Goal: Check status: Check status

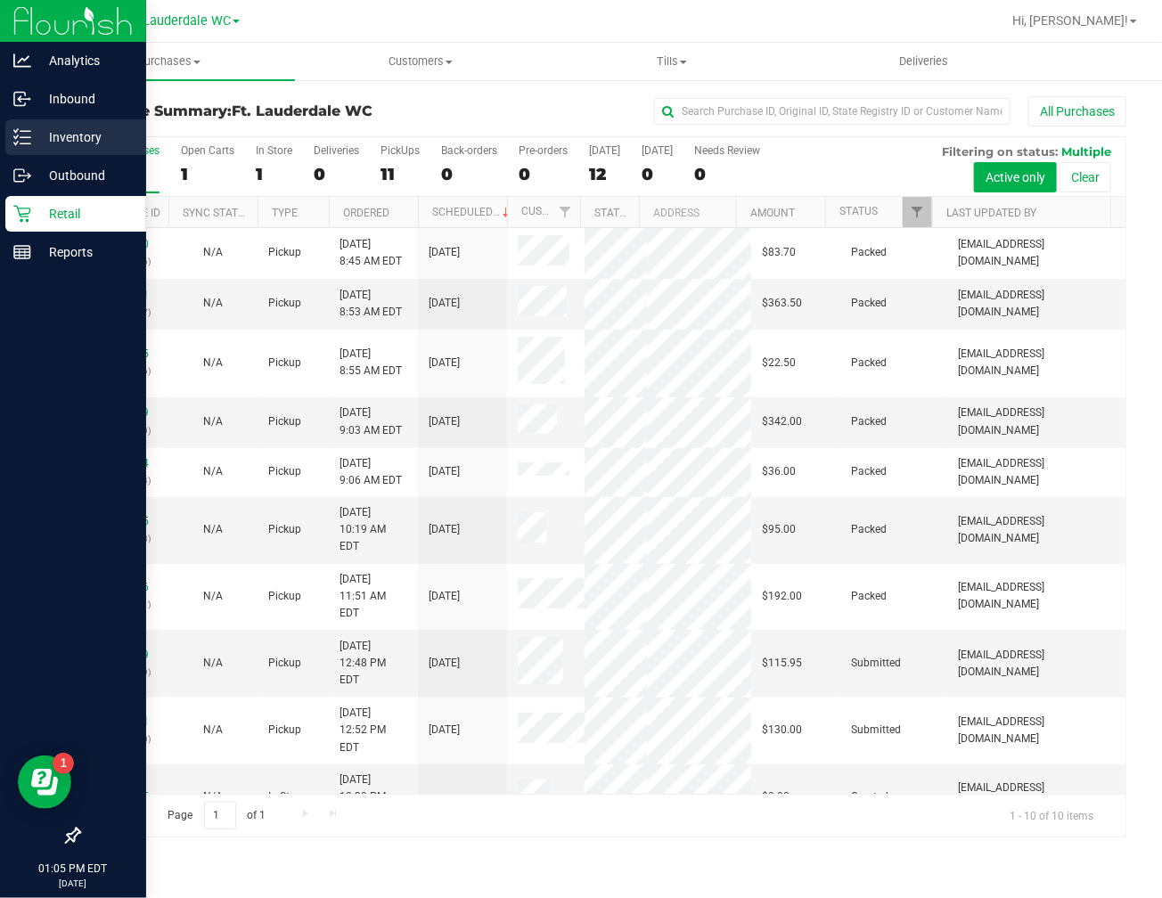
click at [45, 135] on p "Inventory" at bounding box center [84, 137] width 107 height 21
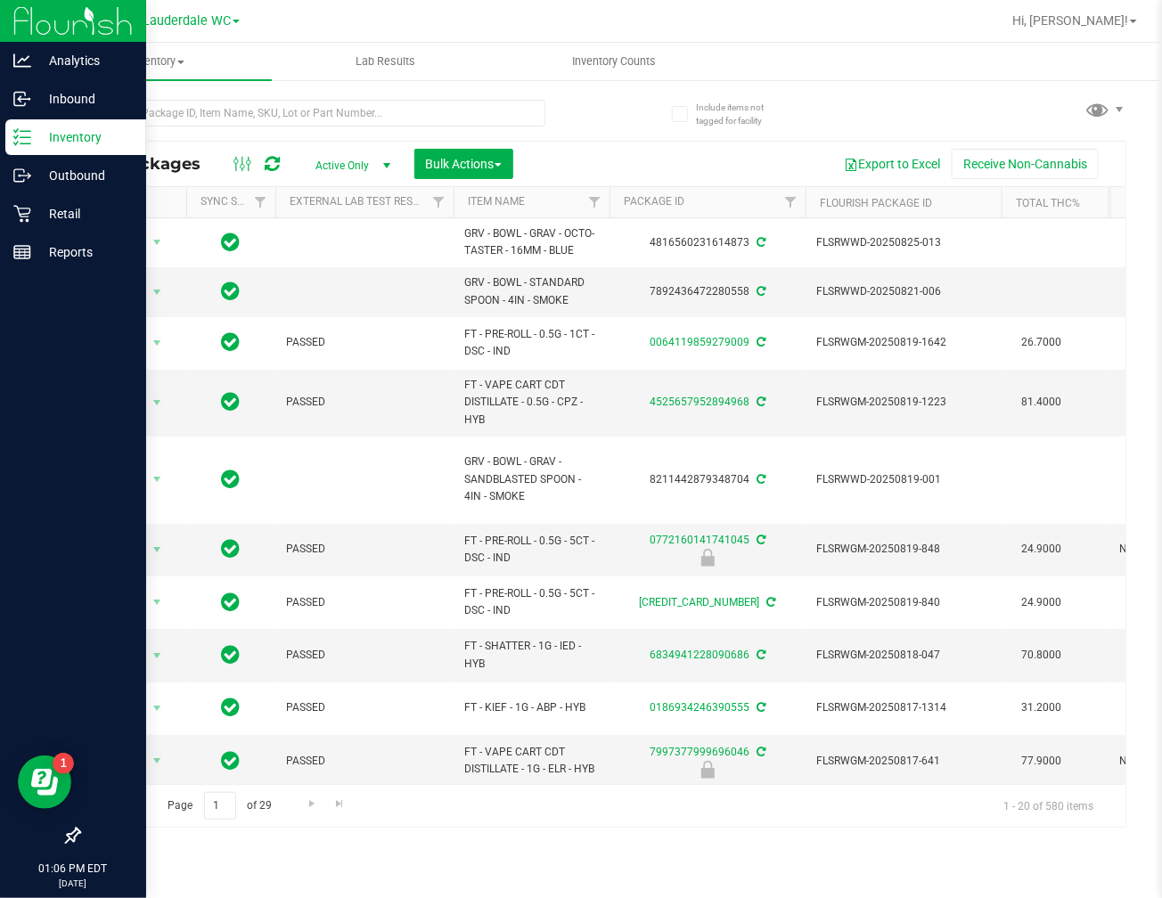
click at [155, 96] on div at bounding box center [340, 112] width 524 height 57
click at [161, 110] on input "text" at bounding box center [311, 113] width 467 height 27
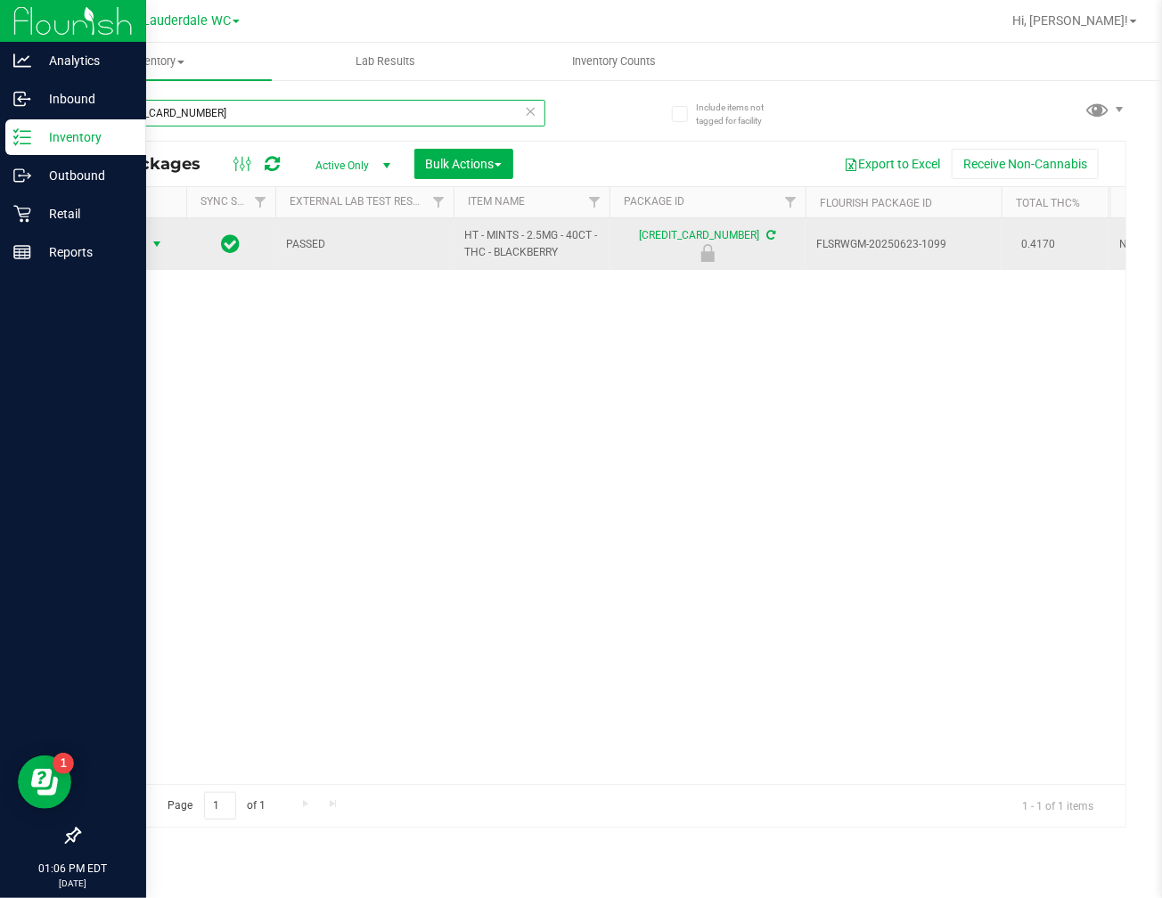
type input "[CREDIT_CARD_NUMBER]"
click at [150, 247] on span "select" at bounding box center [157, 244] width 14 height 14
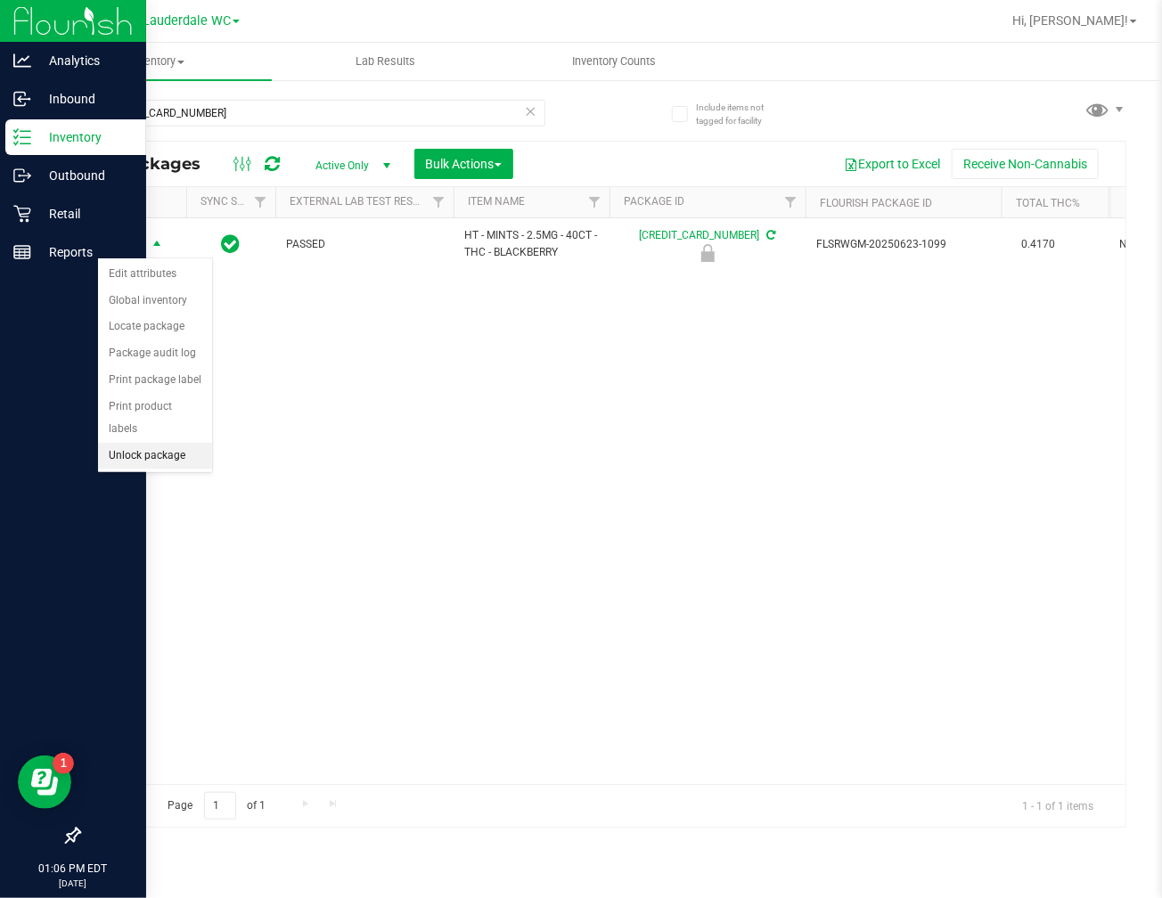
click at [167, 460] on li "Unlock package" at bounding box center [155, 456] width 114 height 27
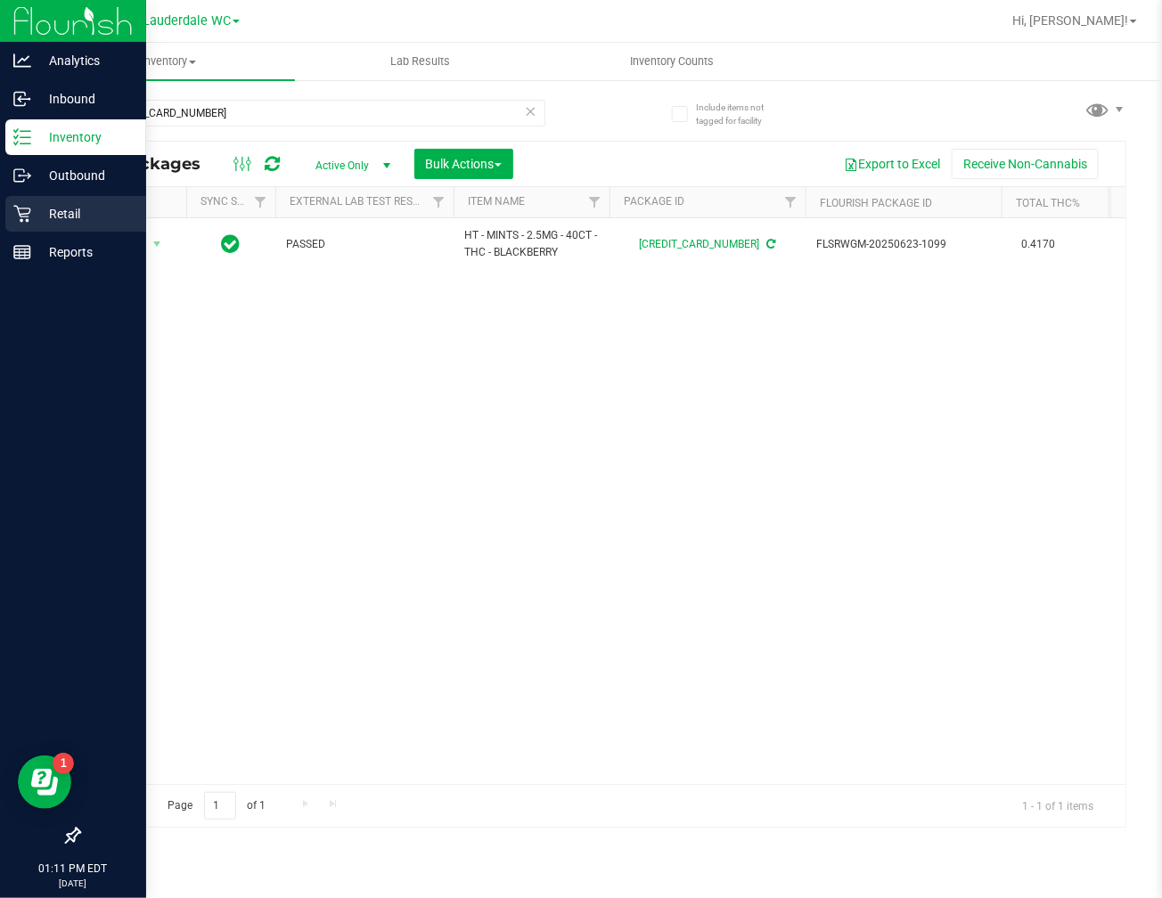
click at [22, 205] on icon at bounding box center [22, 214] width 18 height 18
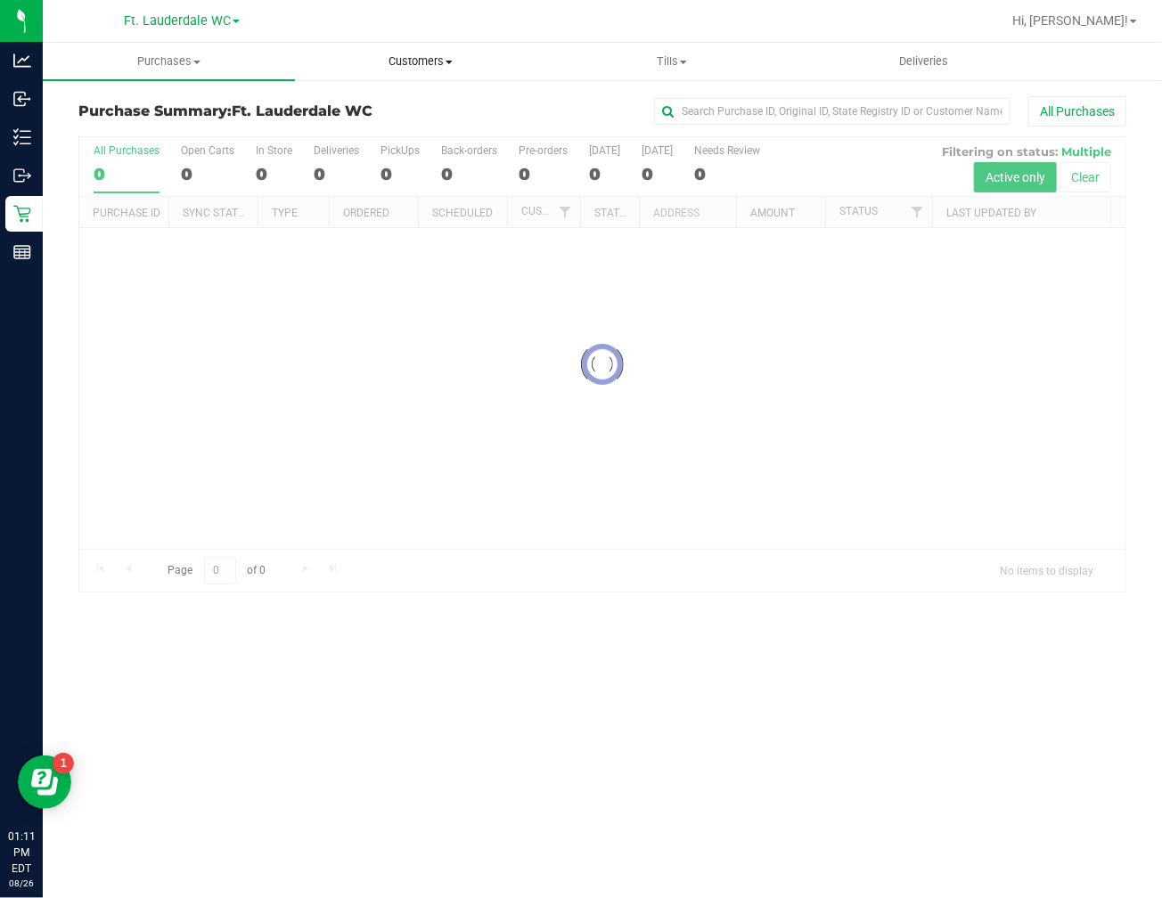
click at [434, 65] on span "Customers" at bounding box center [421, 61] width 250 height 16
click at [389, 103] on span "All customers" at bounding box center [359, 107] width 128 height 15
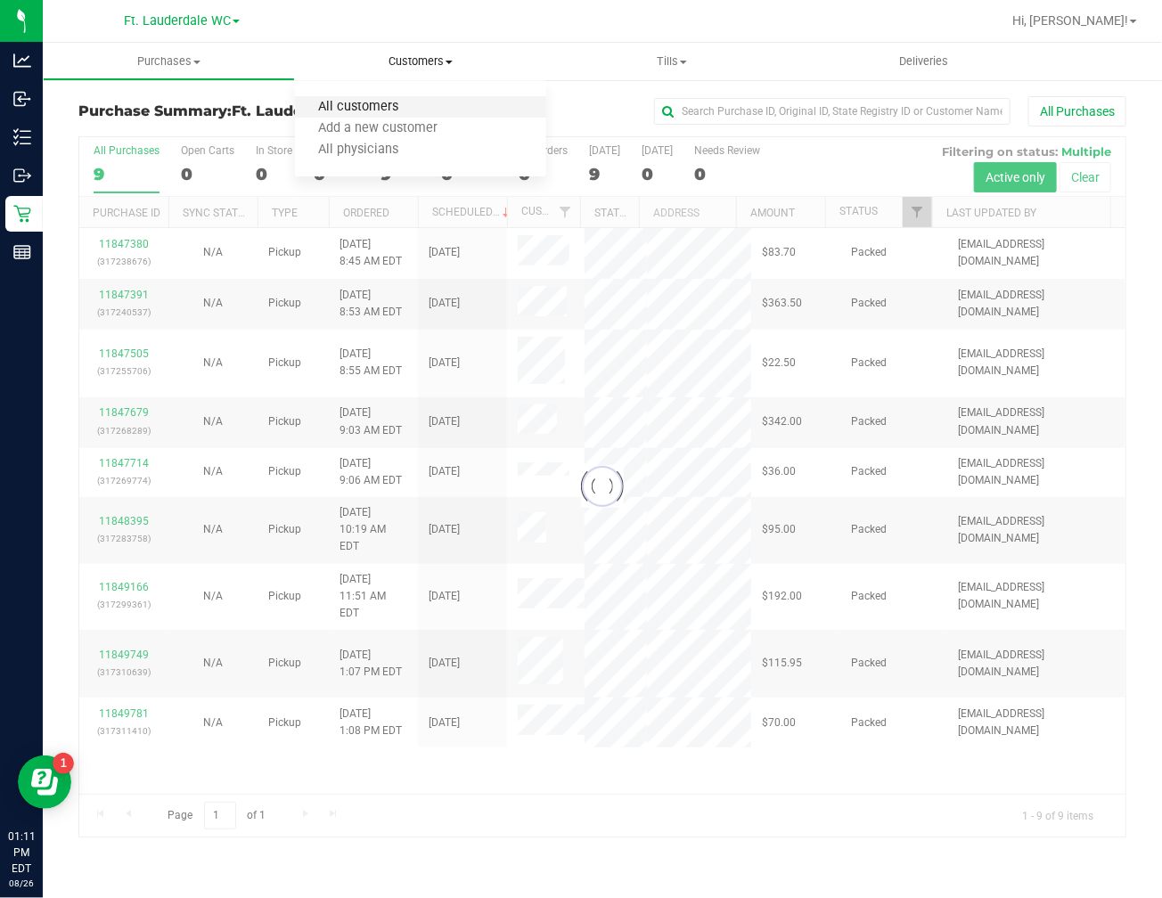
click at [389, 103] on span "All customers" at bounding box center [359, 107] width 128 height 15
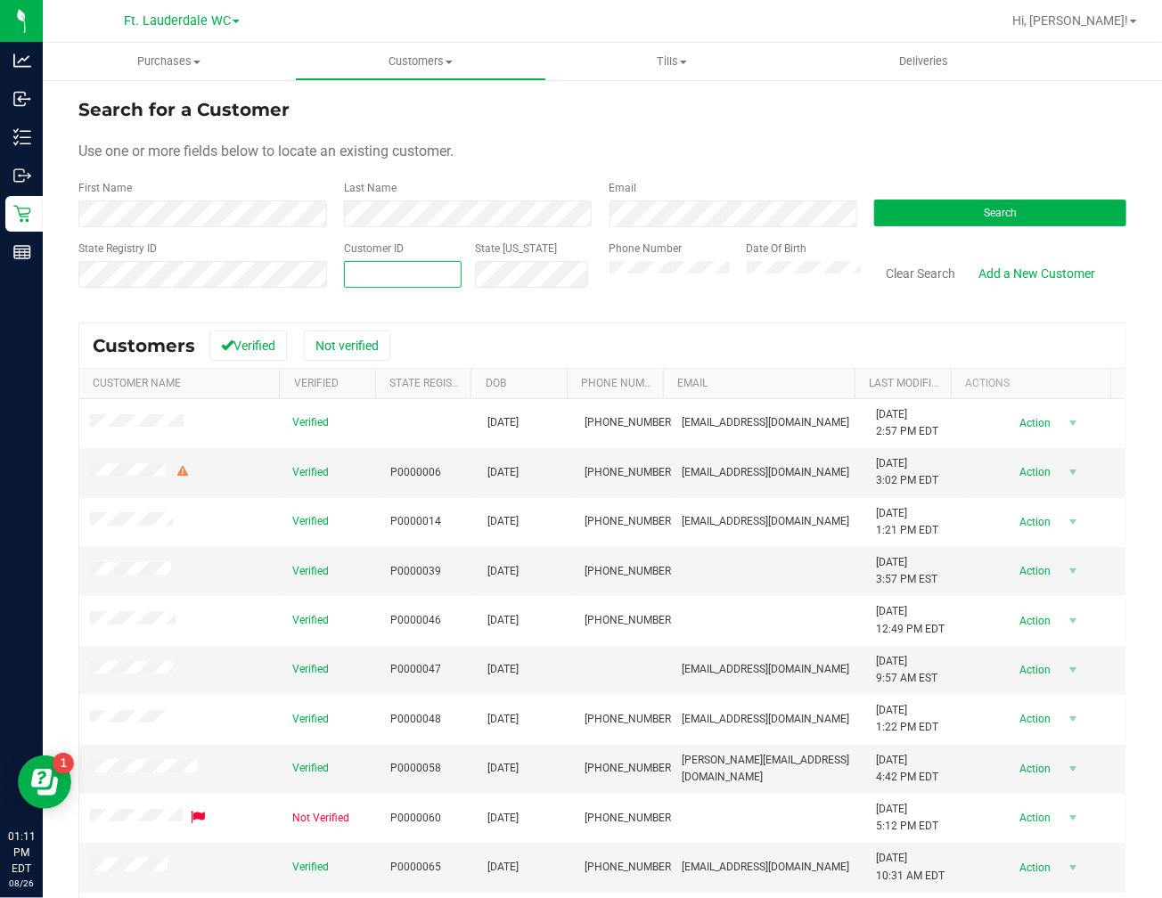
click at [366, 282] on span at bounding box center [403, 274] width 119 height 27
type input "1506935"
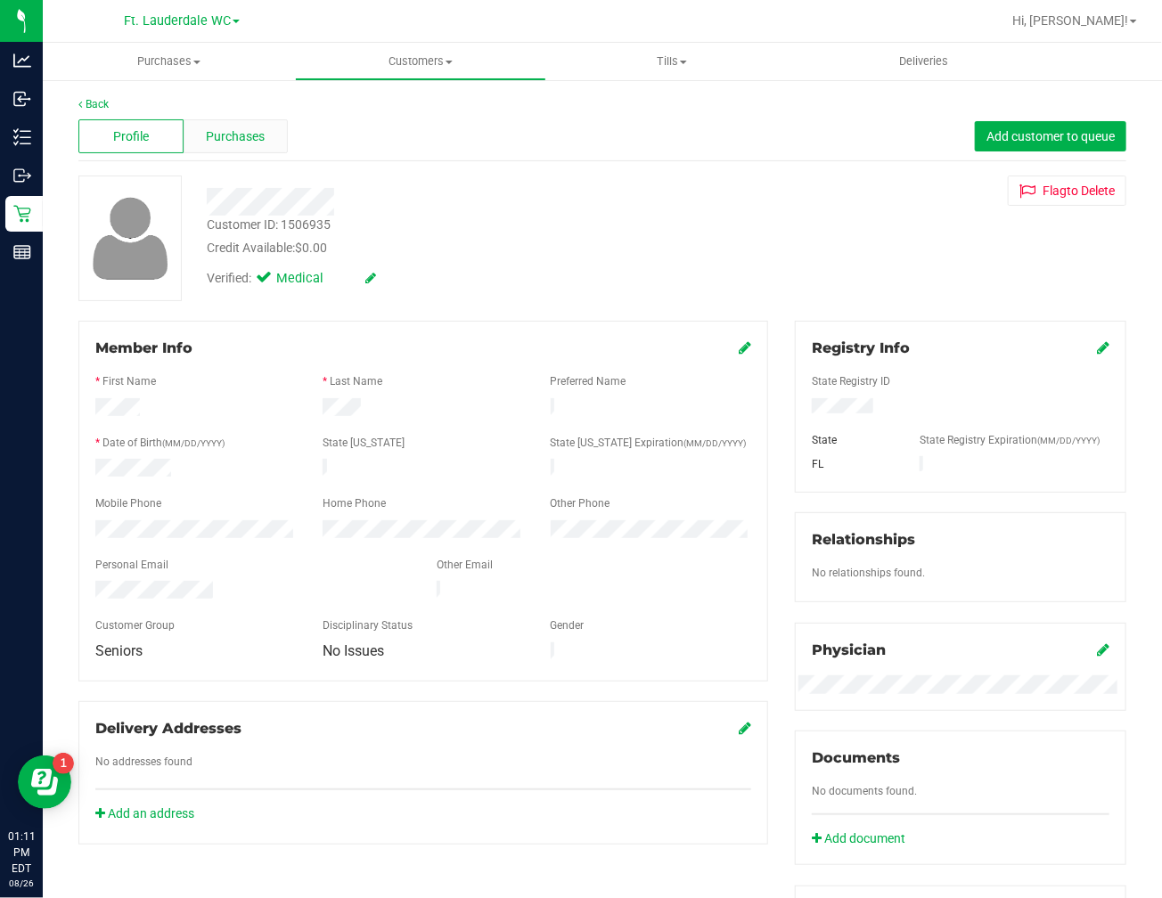
click at [233, 134] on span "Purchases" at bounding box center [235, 136] width 59 height 19
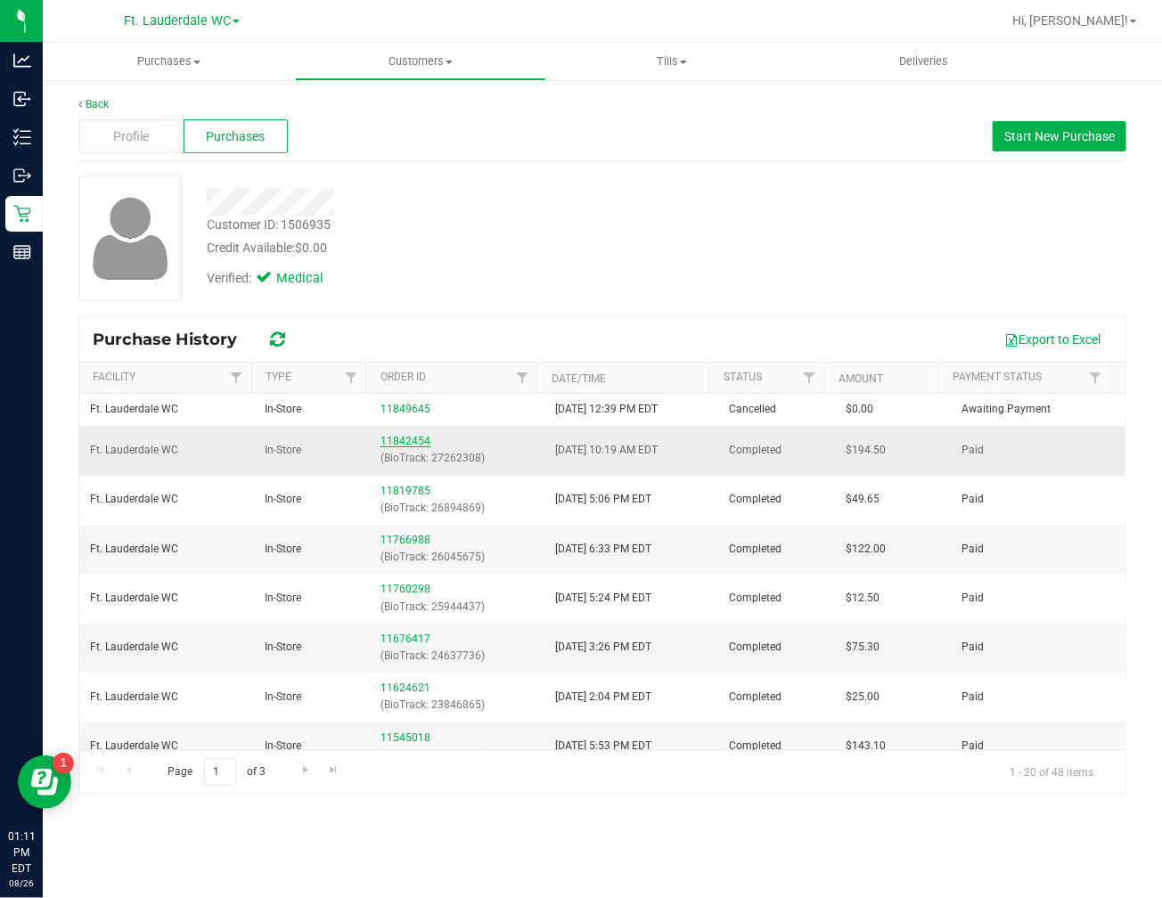
click at [393, 439] on link "11842454" at bounding box center [405, 441] width 50 height 12
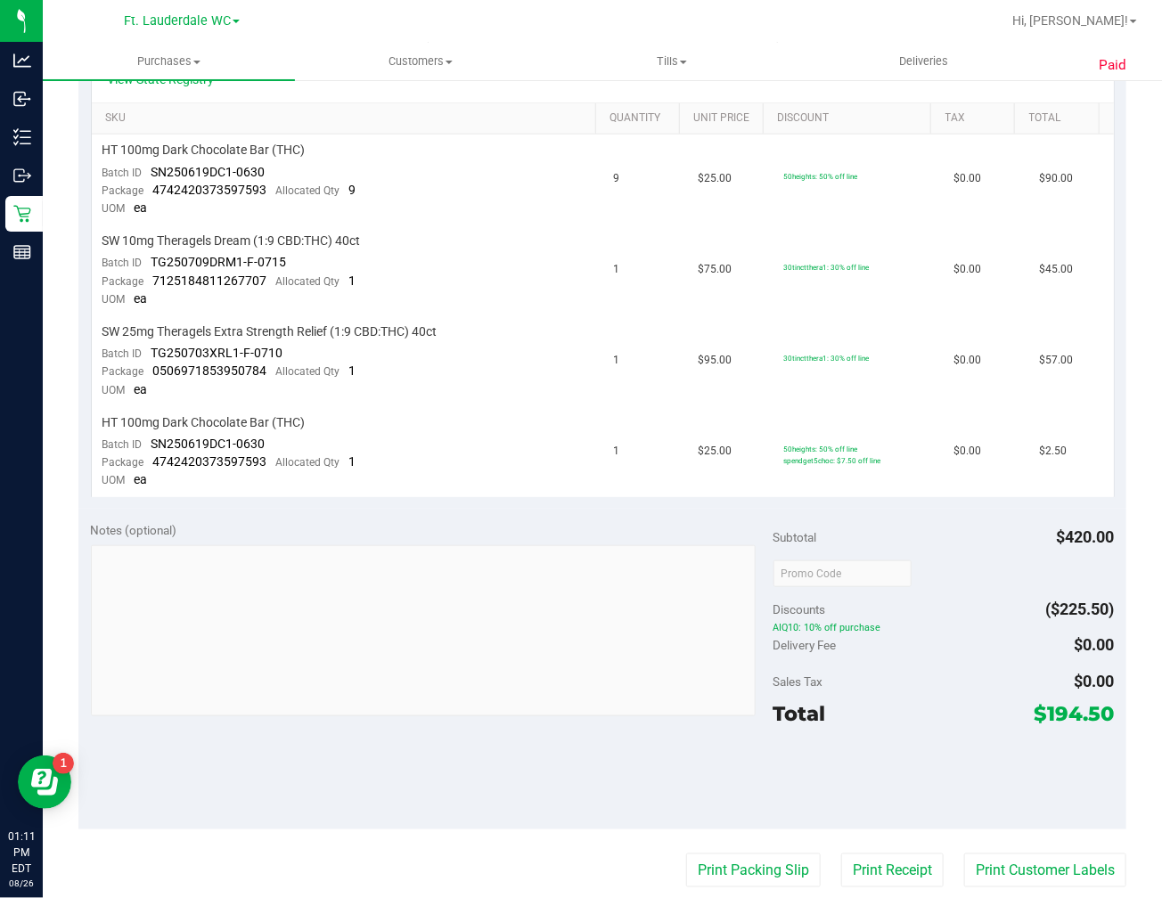
scroll to position [396, 0]
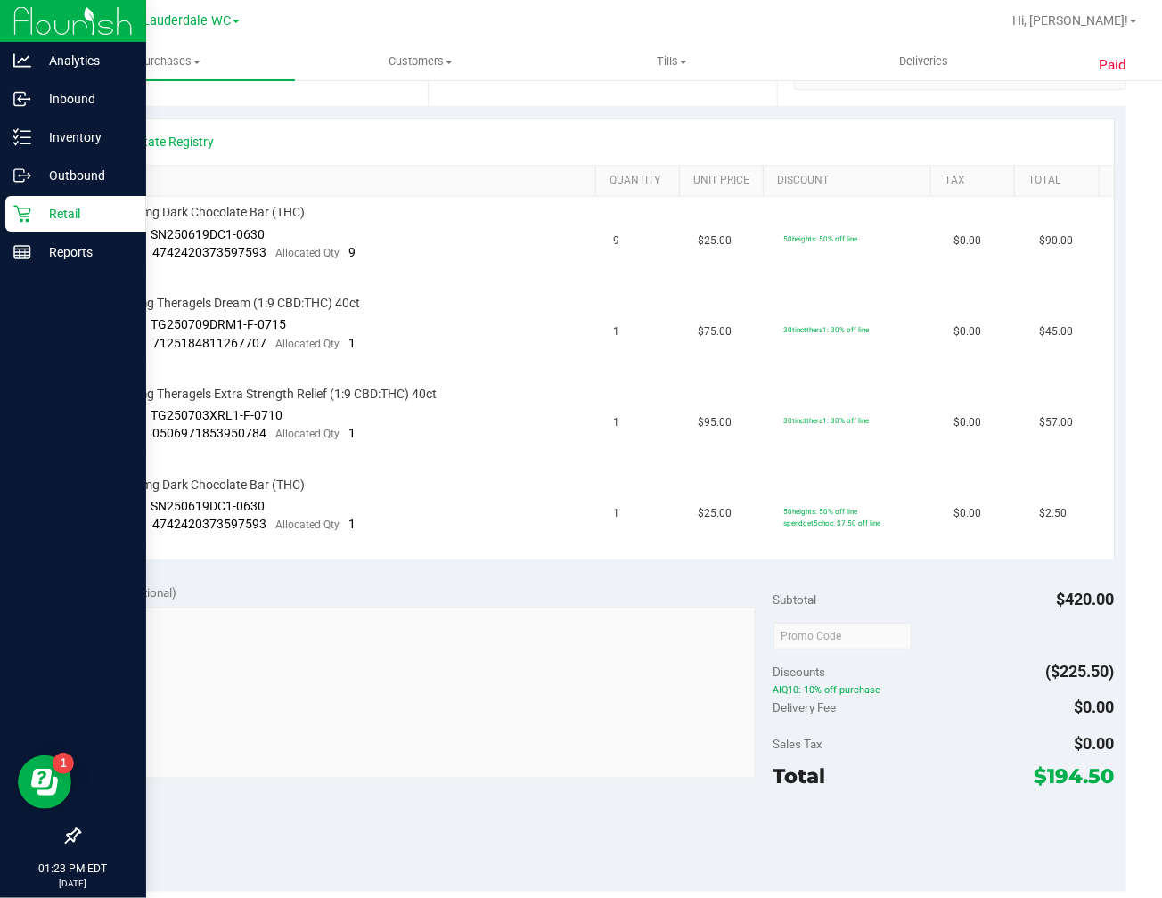
click at [15, 214] on icon at bounding box center [22, 214] width 18 height 18
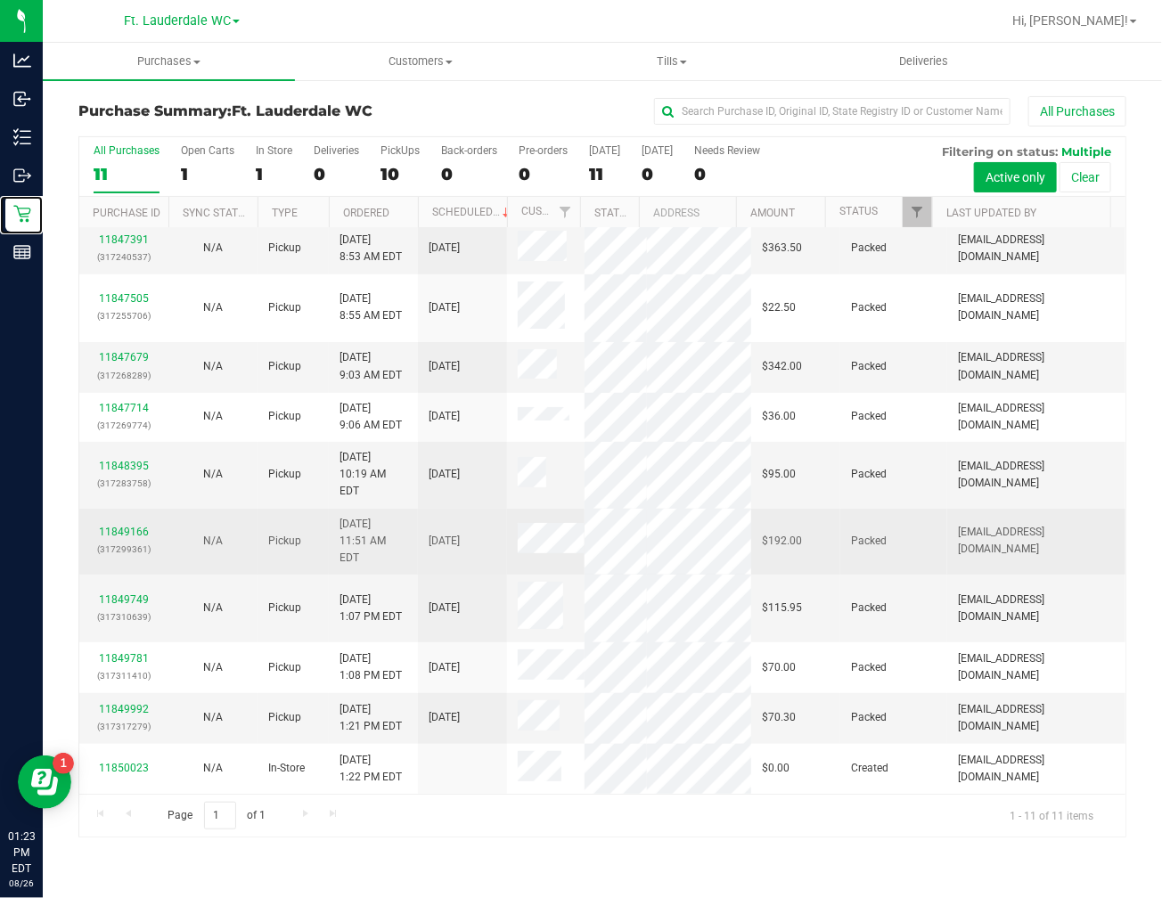
scroll to position [95, 0]
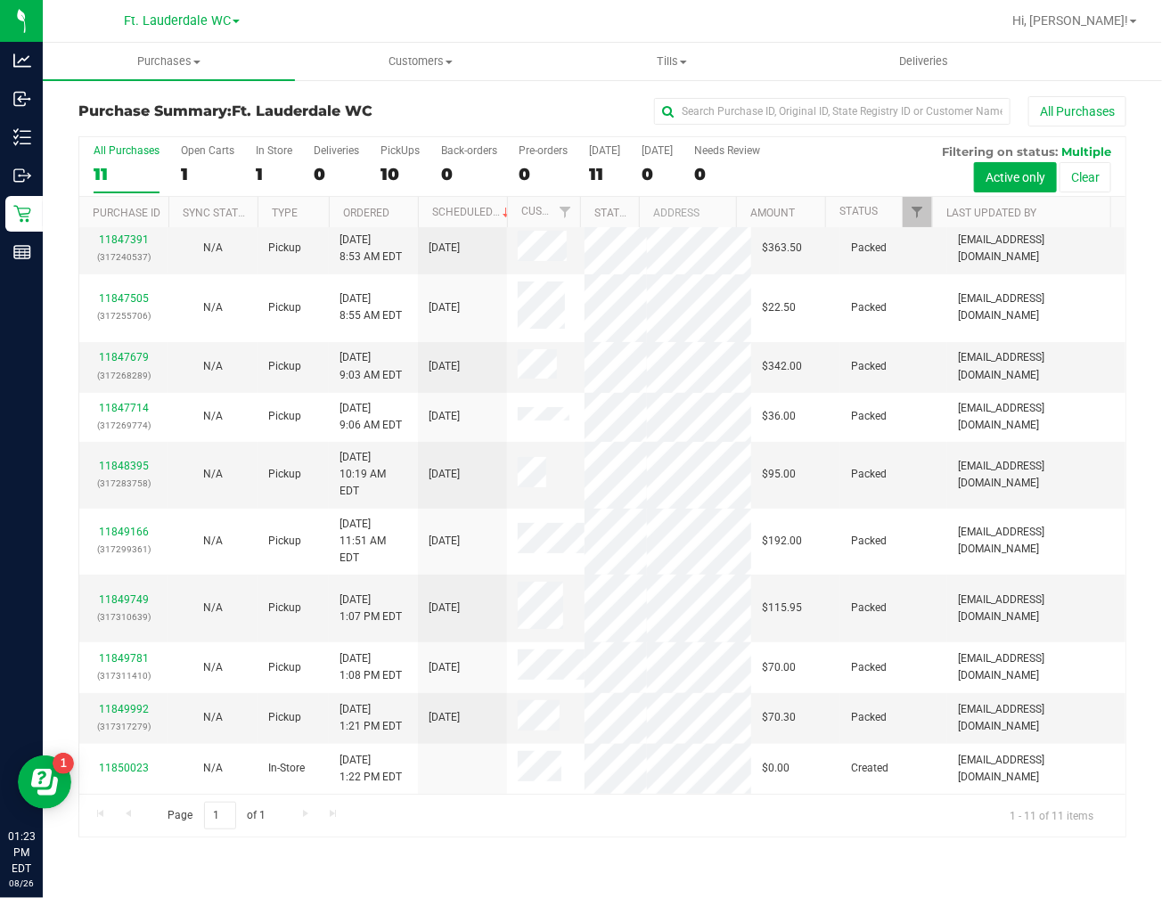
click at [331, 839] on div "Purchase Summary: Ft. Lauderdale WC All Purchases All Purchases 11 Open Carts 1…" at bounding box center [602, 466] width 1119 height 777
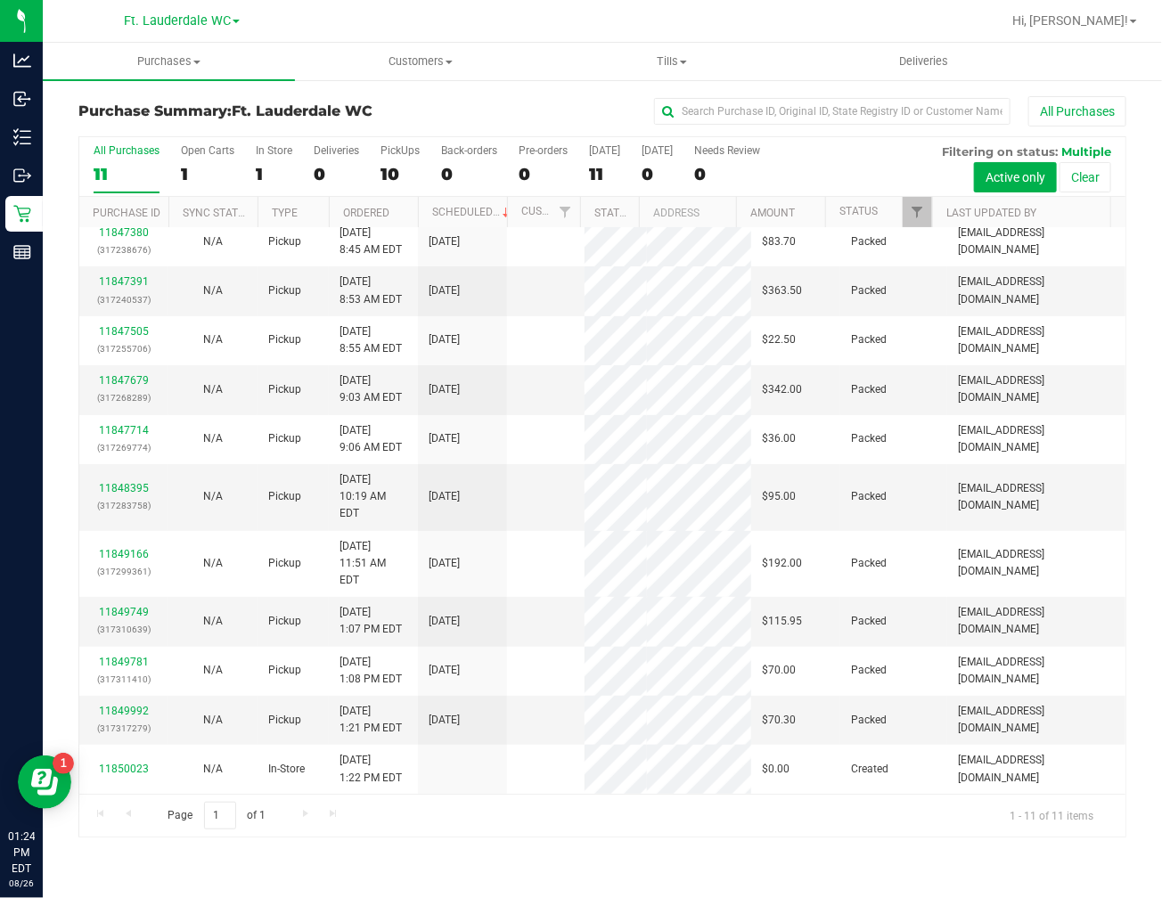
scroll to position [0, 0]
